Goal: Complete application form: Complete application form

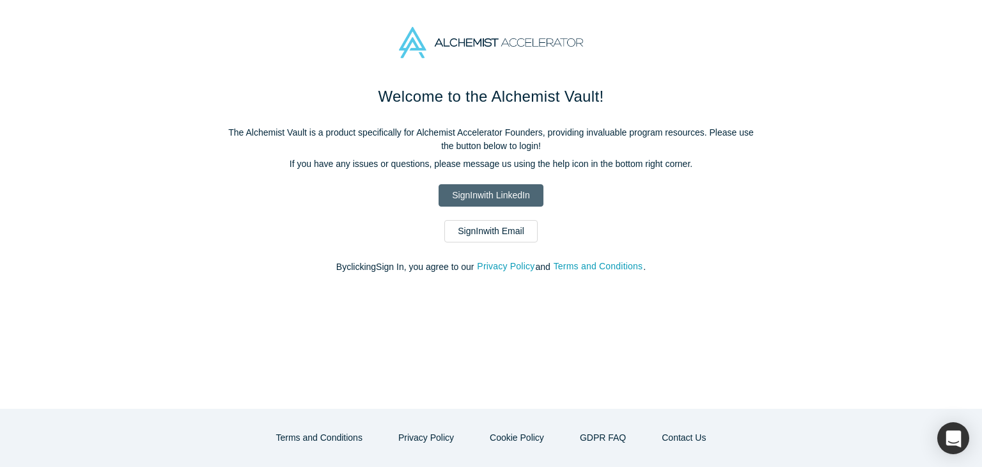
click at [479, 196] on link "Sign In with LinkedIn" at bounding box center [490, 195] width 104 height 22
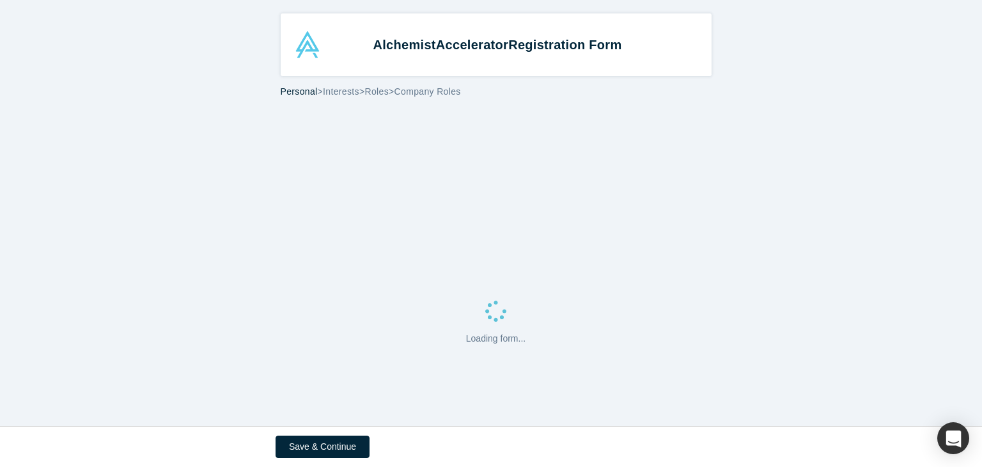
select select "FR"
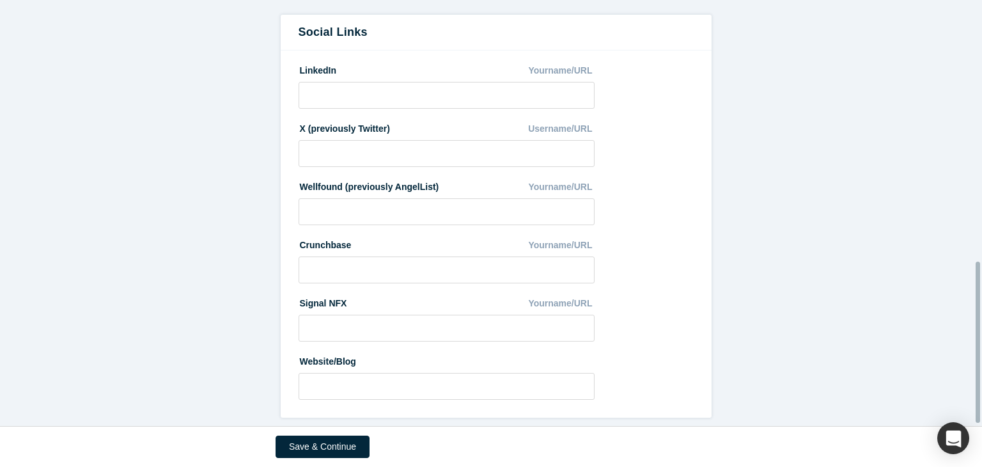
scroll to position [694, 0]
click at [332, 451] on button "Save & Continue" at bounding box center [322, 446] width 94 height 22
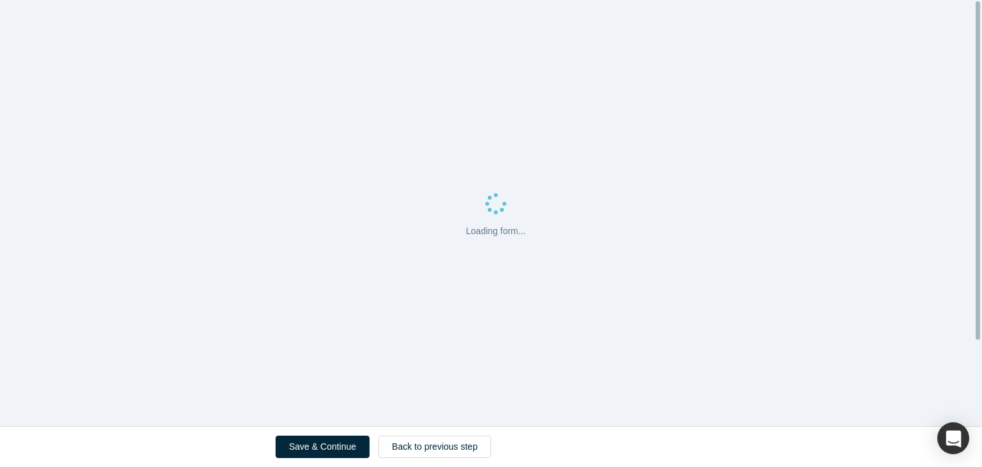
scroll to position [0, 0]
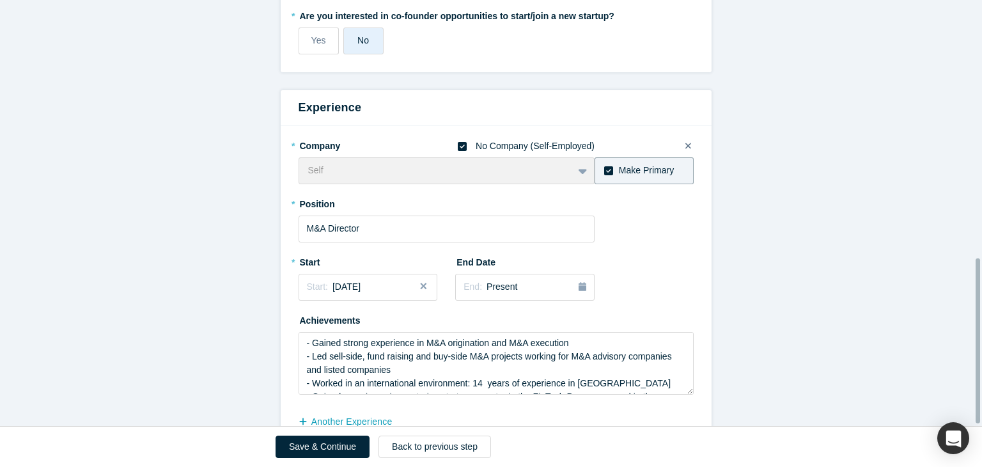
scroll to position [670, 0]
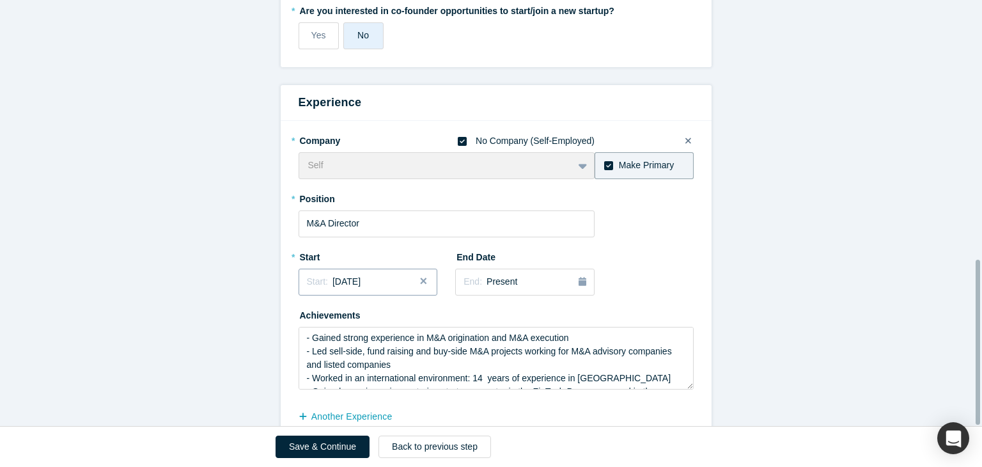
click at [377, 275] on div "Start: April 2024" at bounding box center [368, 281] width 123 height 13
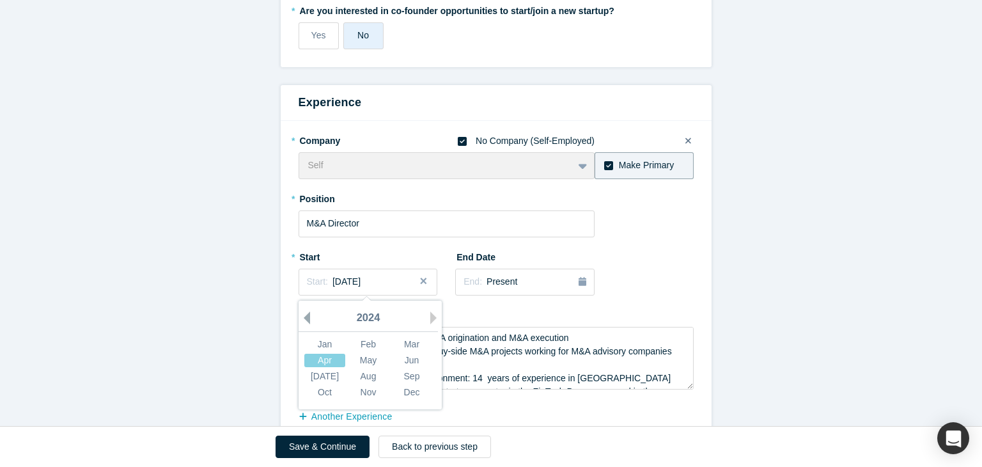
click at [303, 311] on button "Previous Year" at bounding box center [303, 317] width 13 height 13
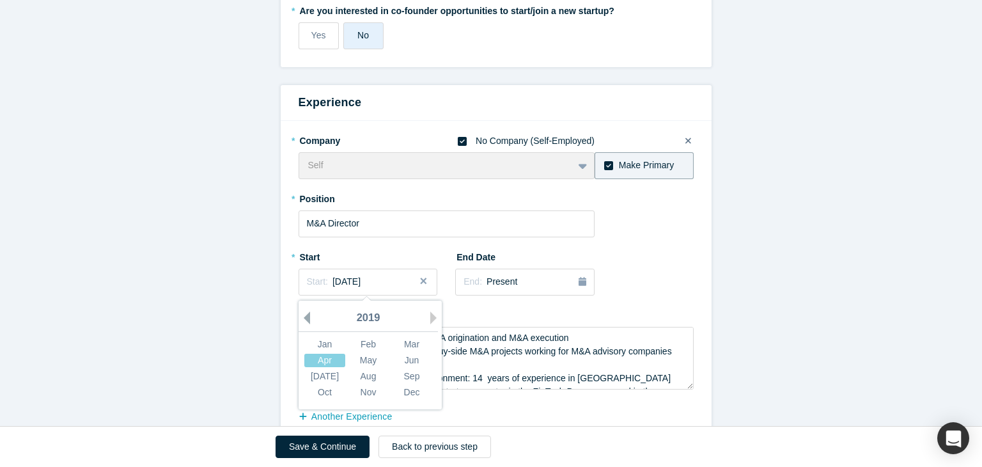
click at [303, 311] on button "Previous Year" at bounding box center [303, 317] width 13 height 13
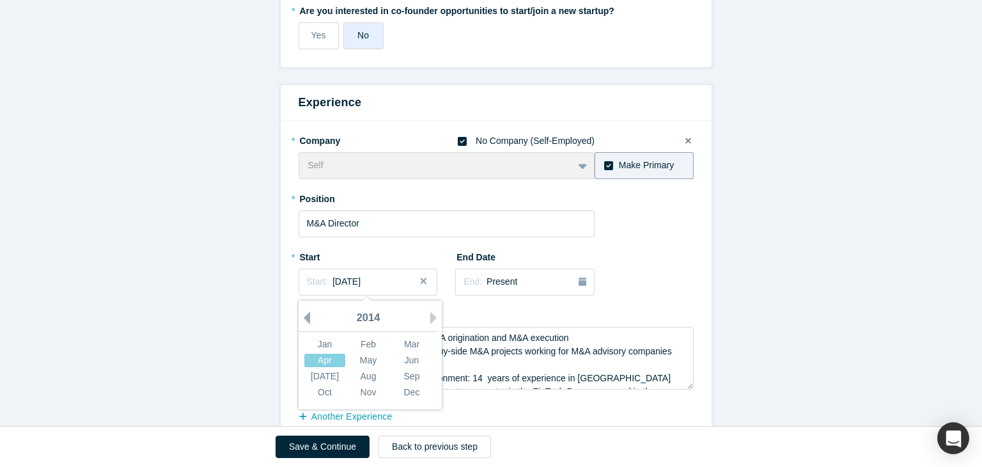
click at [303, 311] on button "Previous Year" at bounding box center [303, 317] width 13 height 13
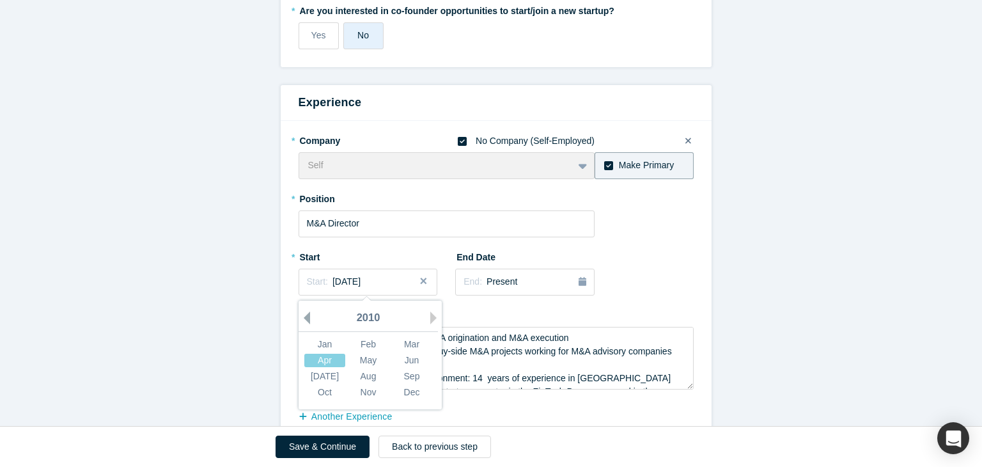
click at [303, 311] on button "Previous Year" at bounding box center [303, 317] width 13 height 13
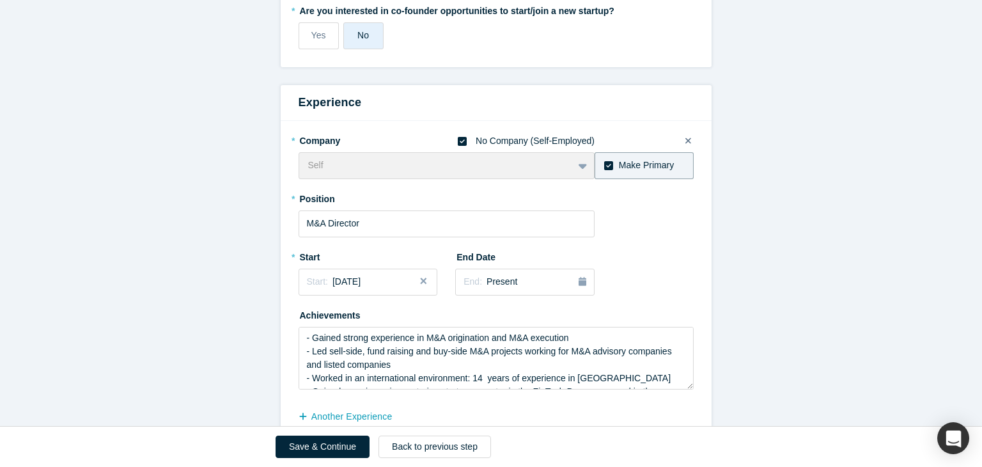
click at [629, 236] on div "* Company No Company (Self-Employed) Self To pick up a draggable item, press th…" at bounding box center [495, 260] width 395 height 260
click at [458, 137] on icon at bounding box center [462, 141] width 9 height 9
click at [0, 0] on input "No Company (Self-Employed)" at bounding box center [0, 0] width 0 height 0
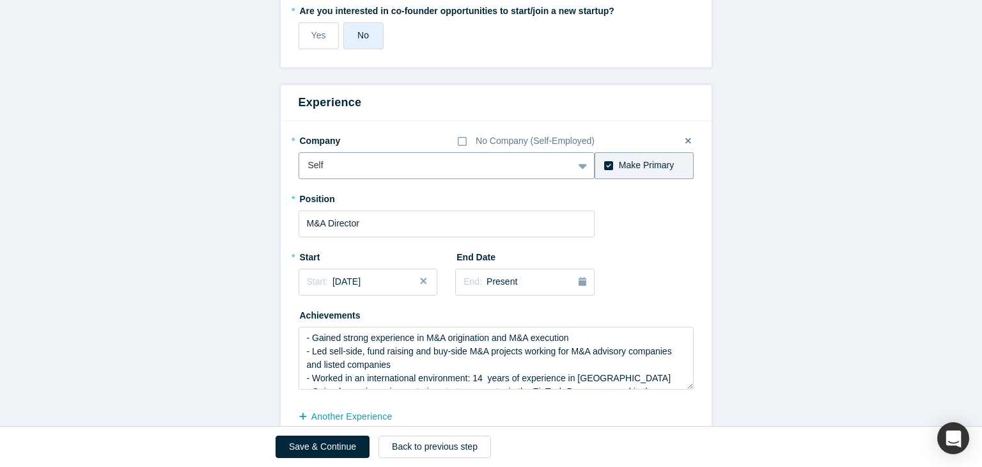
click at [359, 157] on div at bounding box center [436, 165] width 256 height 16
type input "Nexans"
click at [681, 210] on div "* Company No Company (Self-Employed) Use Up and Down to choose options, press E…" at bounding box center [495, 260] width 395 height 260
click at [364, 157] on div at bounding box center [436, 165] width 256 height 16
type input "Nexans"
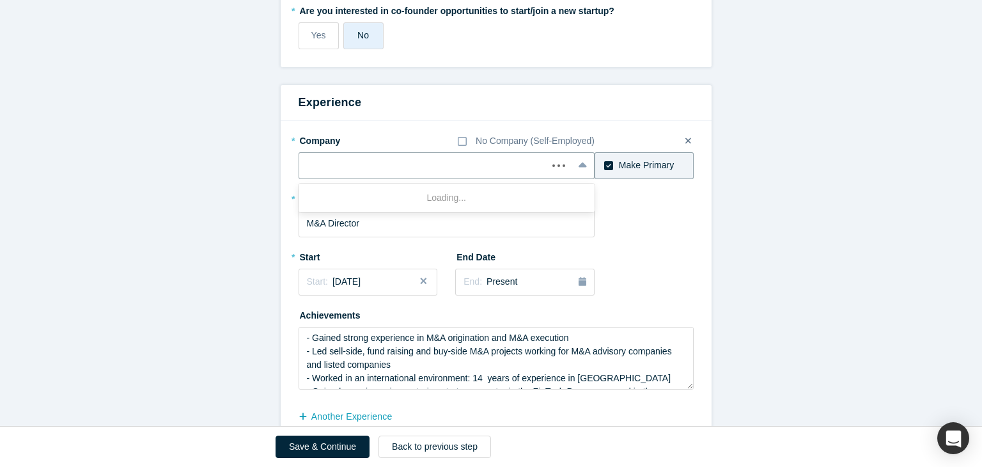
click at [604, 161] on icon at bounding box center [608, 165] width 9 height 9
click at [0, 0] on input "Make Primary" at bounding box center [0, 0] width 0 height 0
click at [353, 405] on button "another Experience" at bounding box center [351, 416] width 107 height 22
click at [319, 430] on div "Type to search" at bounding box center [446, 443] width 297 height 27
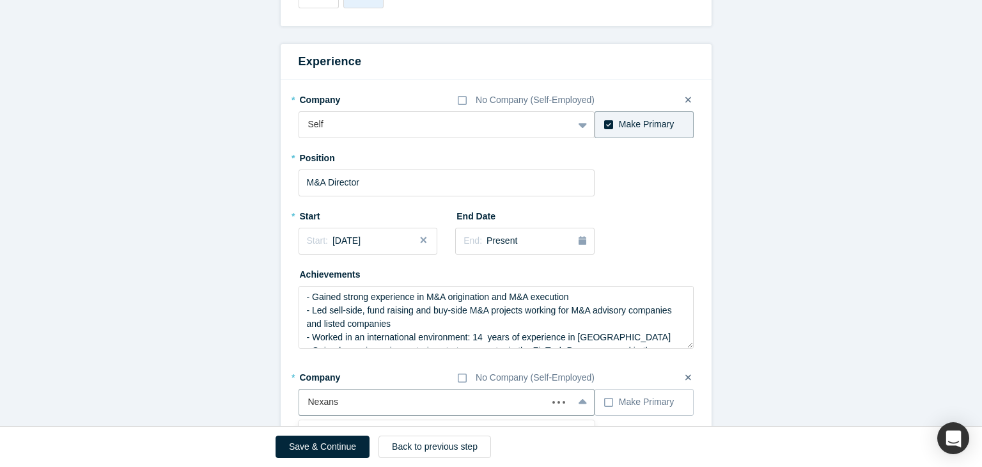
type input "Nexans"
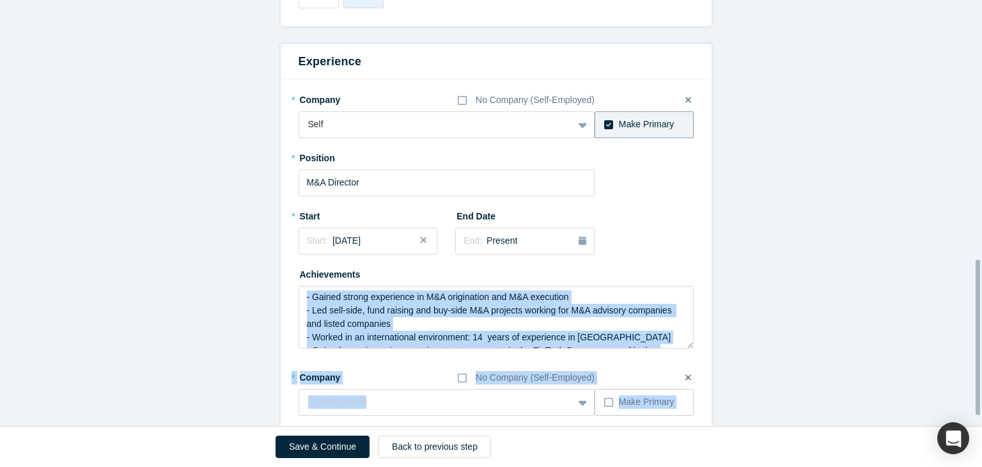
drag, startPoint x: 981, startPoint y: 274, endPoint x: 977, endPoint y: 292, distance: 18.9
click at [977, 292] on div "Alchemist Accelerator Registration Form Personal > Interests > Roles > Company …" at bounding box center [491, 213] width 982 height 426
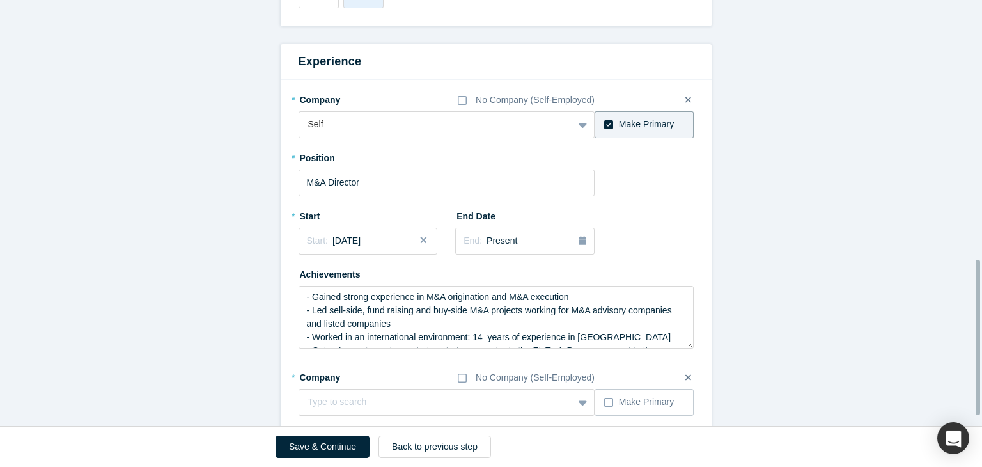
click at [685, 374] on icon at bounding box center [688, 377] width 6 height 6
click at [0, 0] on input "checkbox" at bounding box center [0, 0] width 0 height 0
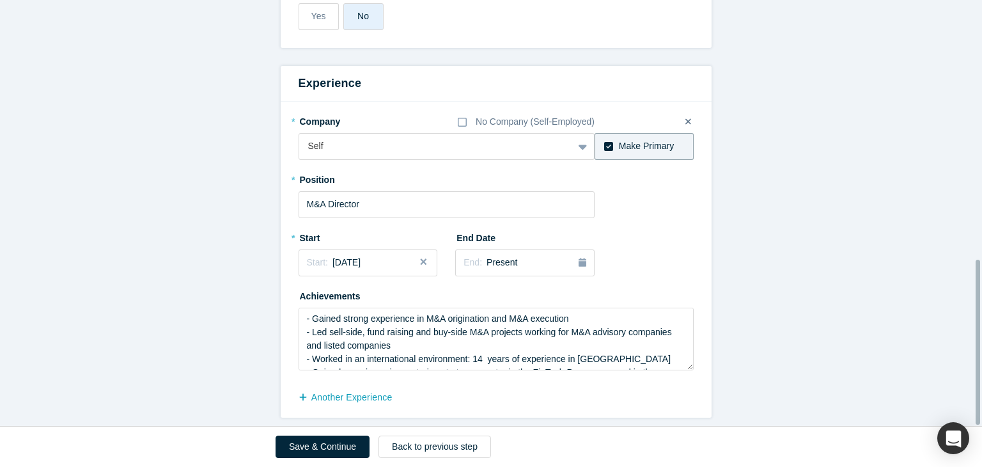
scroll to position [670, 0]
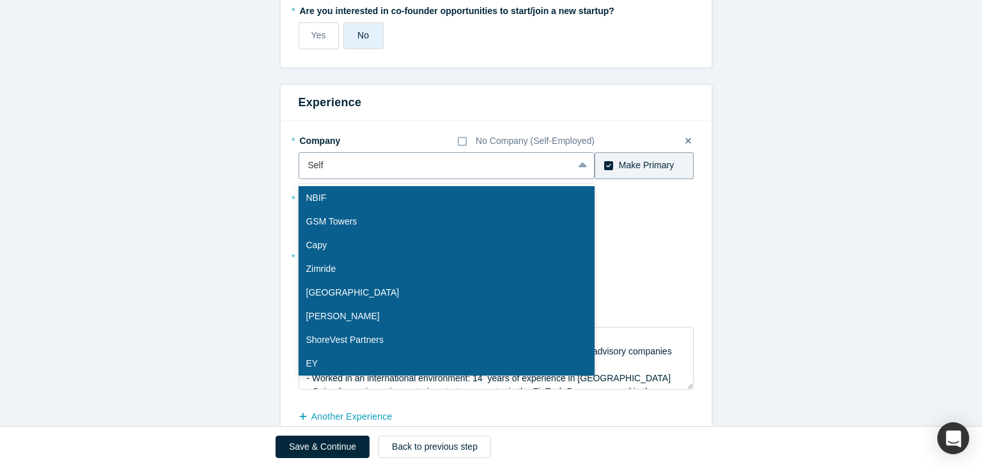
click at [320, 157] on div at bounding box center [436, 165] width 256 height 16
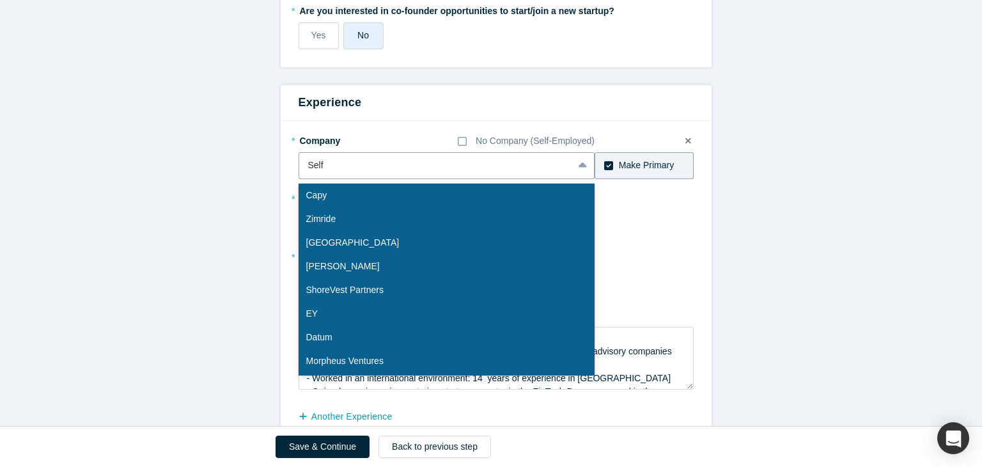
scroll to position [0, 0]
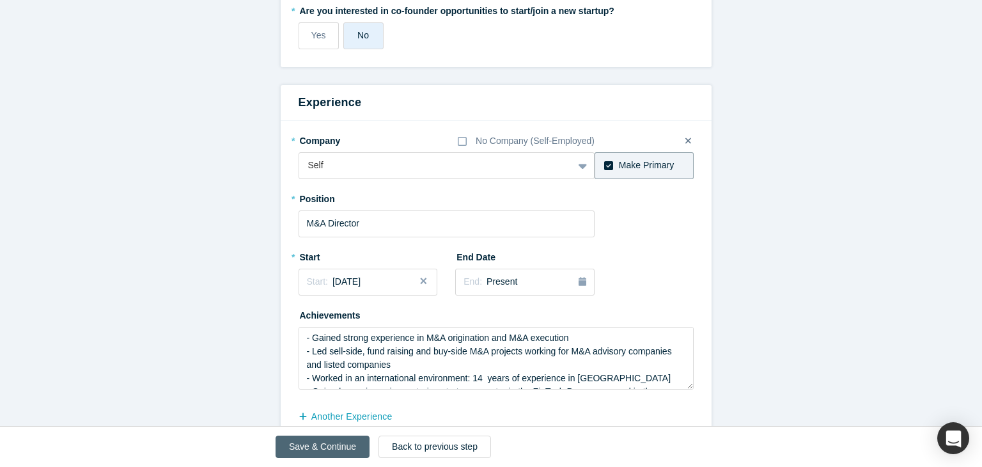
click at [333, 447] on button "Save & Continue" at bounding box center [322, 446] width 94 height 22
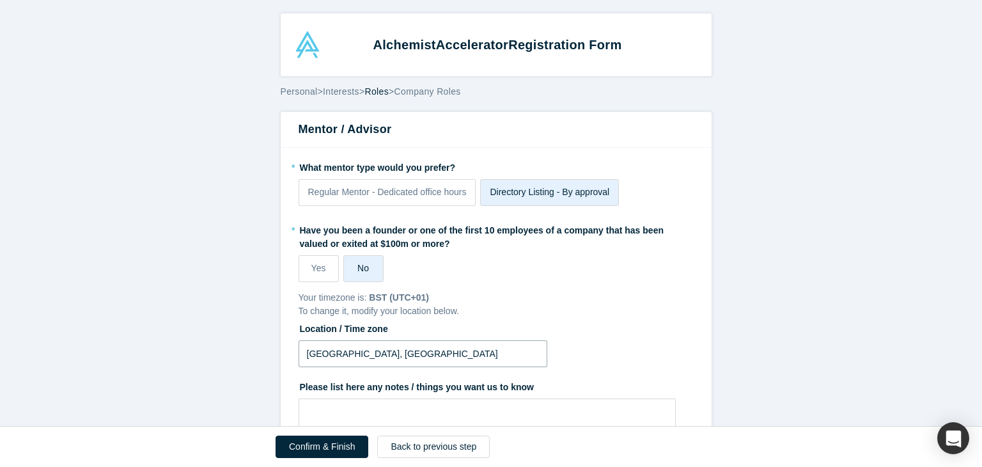
click at [387, 359] on input "London, UK" at bounding box center [422, 353] width 249 height 27
type input "L"
type input "F"
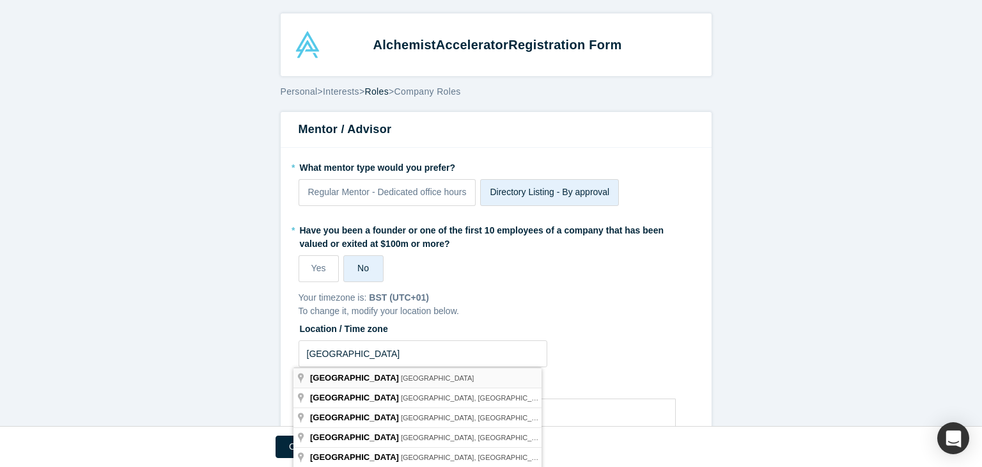
type input "Paris, France"
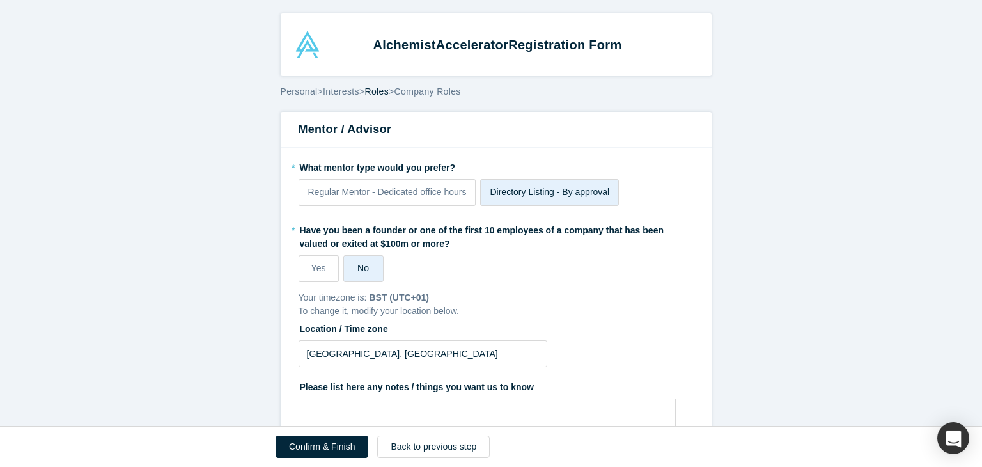
click at [841, 310] on form "Mentor / Advisor * What mentor type would you prefer? Regular Mentor - Dedicate…" at bounding box center [495, 369] width 991 height 515
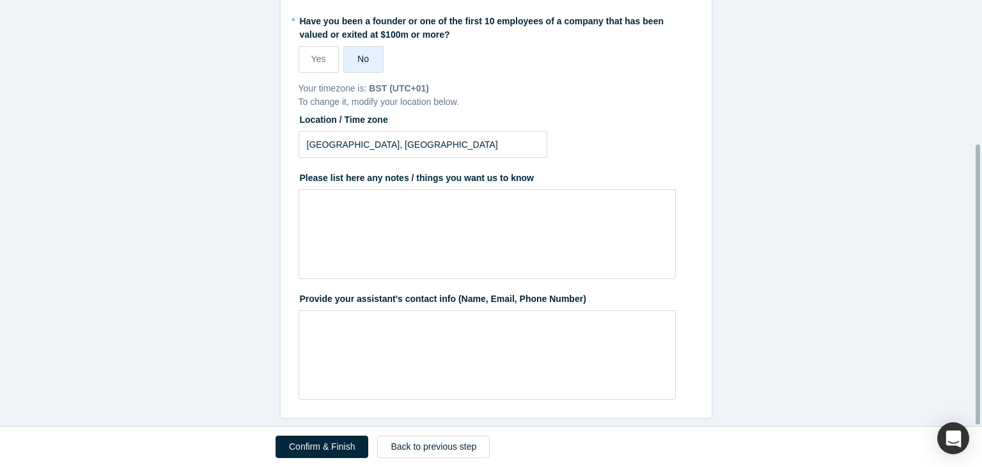
scroll to position [218, 0]
click at [382, 223] on div "rdw-wrapper" at bounding box center [486, 233] width 377 height 89
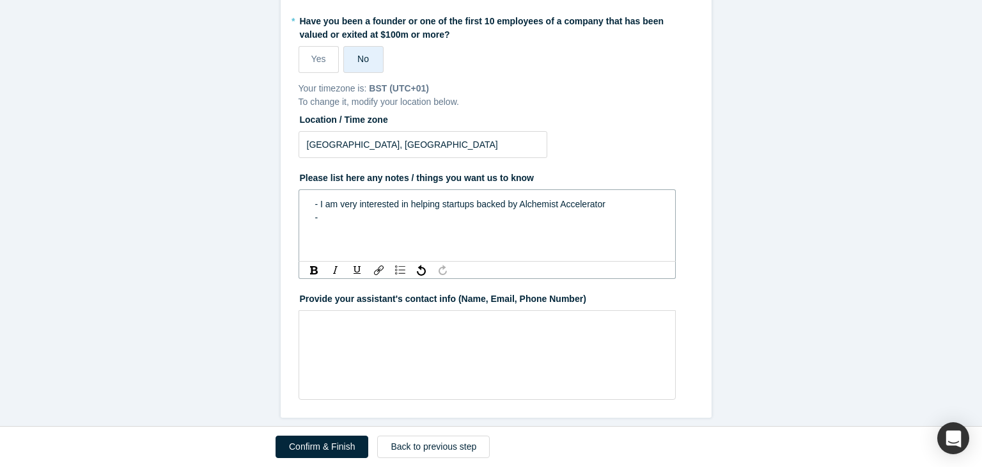
click at [355, 199] on span "- I am very interested in helping startups backed by Alchemist Accelerator" at bounding box center [460, 204] width 290 height 10
click at [326, 211] on div "-" at bounding box center [487, 217] width 345 height 13
click at [354, 199] on span "- I am very interested in helping startups backed by Alchemist Accelerator" at bounding box center [460, 204] width 290 height 10
click at [376, 212] on span "- I am interested in leveraring my experience in mentoring" at bounding box center [429, 217] width 228 height 10
click at [348, 224] on div "- I am" at bounding box center [487, 230] width 345 height 13
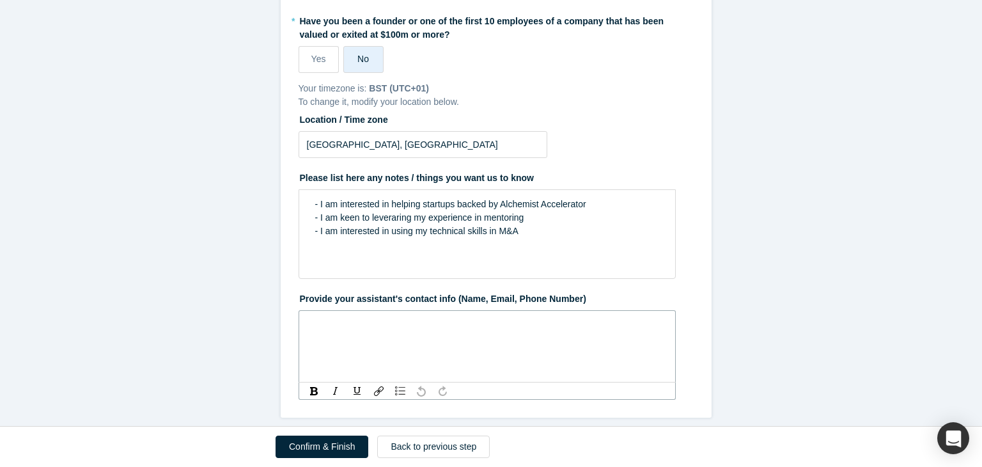
click at [401, 318] on div "rdw-editor" at bounding box center [487, 324] width 345 height 13
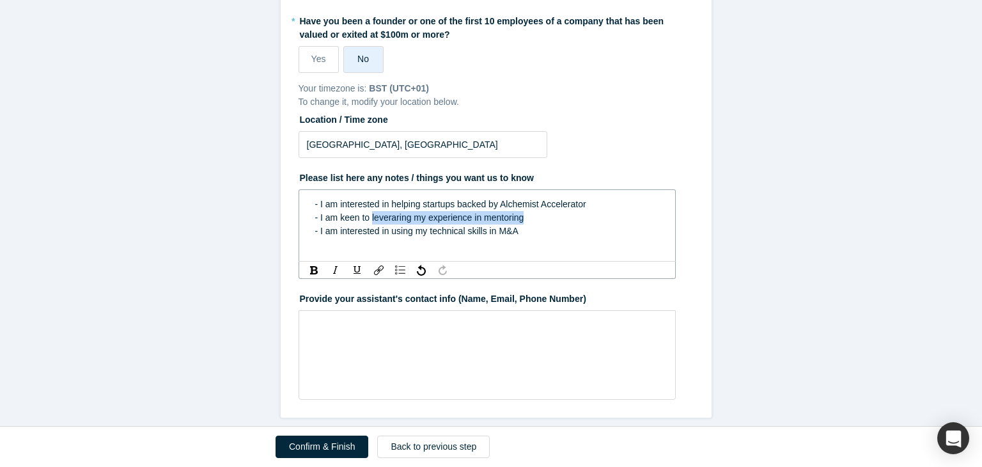
drag, startPoint x: 524, startPoint y: 208, endPoint x: 368, endPoint y: 210, distance: 156.6
click at [368, 211] on div "- I am keen to leveraring my experience in mentoring" at bounding box center [487, 217] width 345 height 13
click at [335, 212] on span "- I am keen to help entrepreneurs in fund raising assignments" at bounding box center [437, 217] width 244 height 10
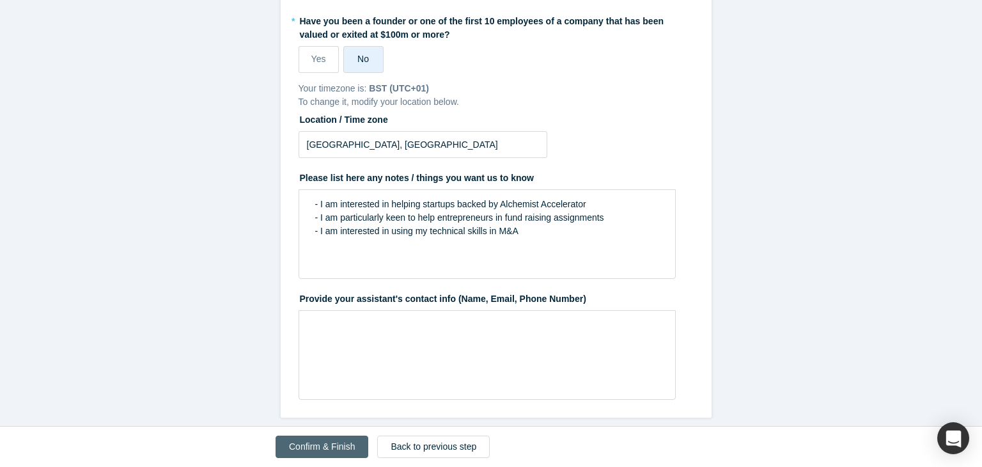
click at [346, 444] on button "Confirm & Finish" at bounding box center [321, 446] width 93 height 22
